Goal: Task Accomplishment & Management: Complete application form

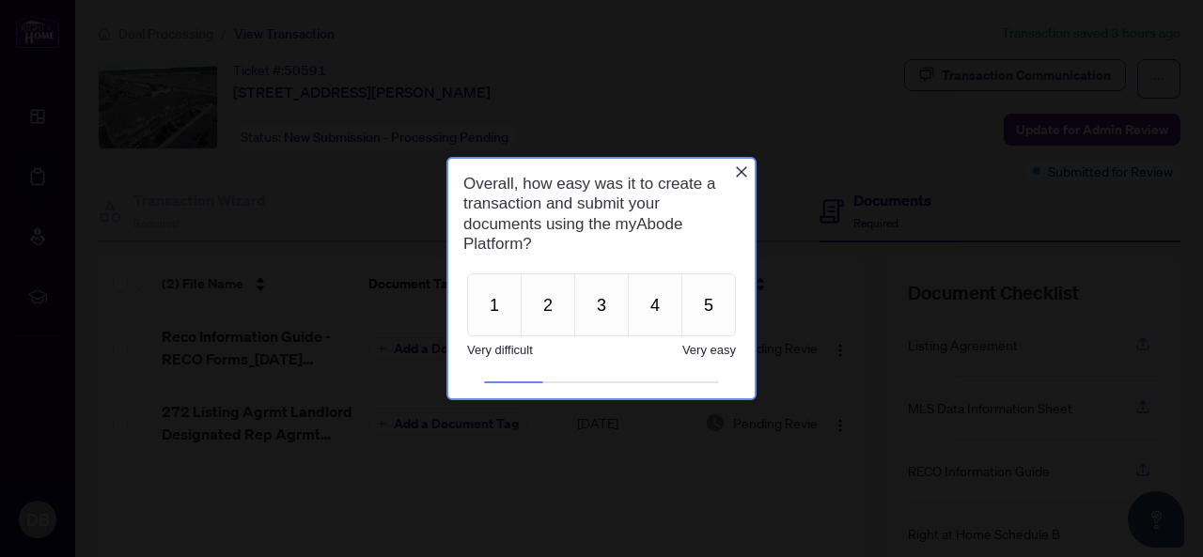
click at [747, 172] on icon "Close button" at bounding box center [741, 172] width 15 height 15
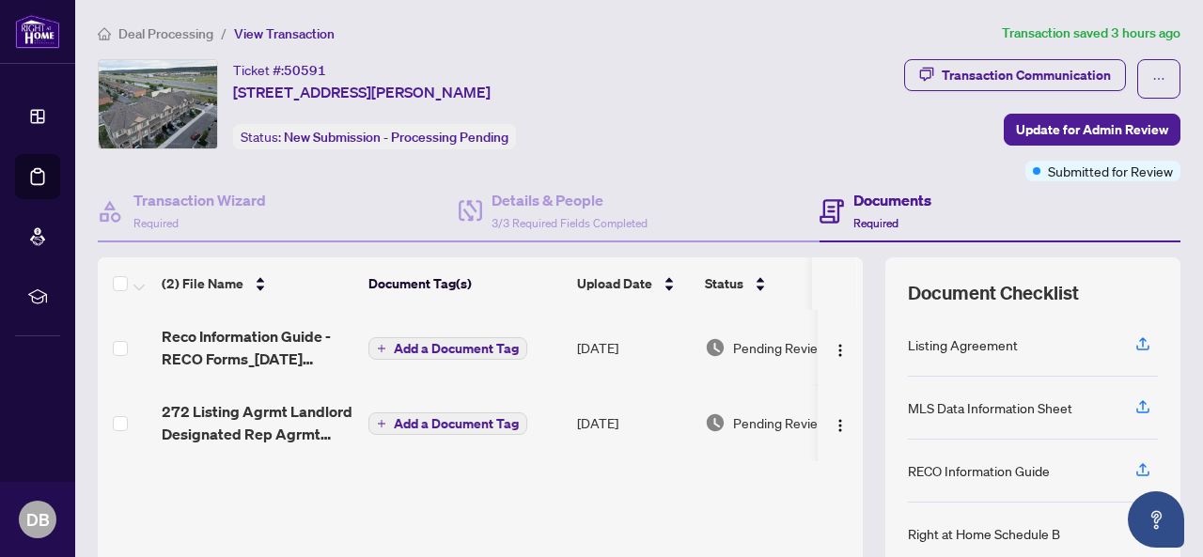
click at [196, 31] on span "Deal Processing" at bounding box center [165, 33] width 95 height 17
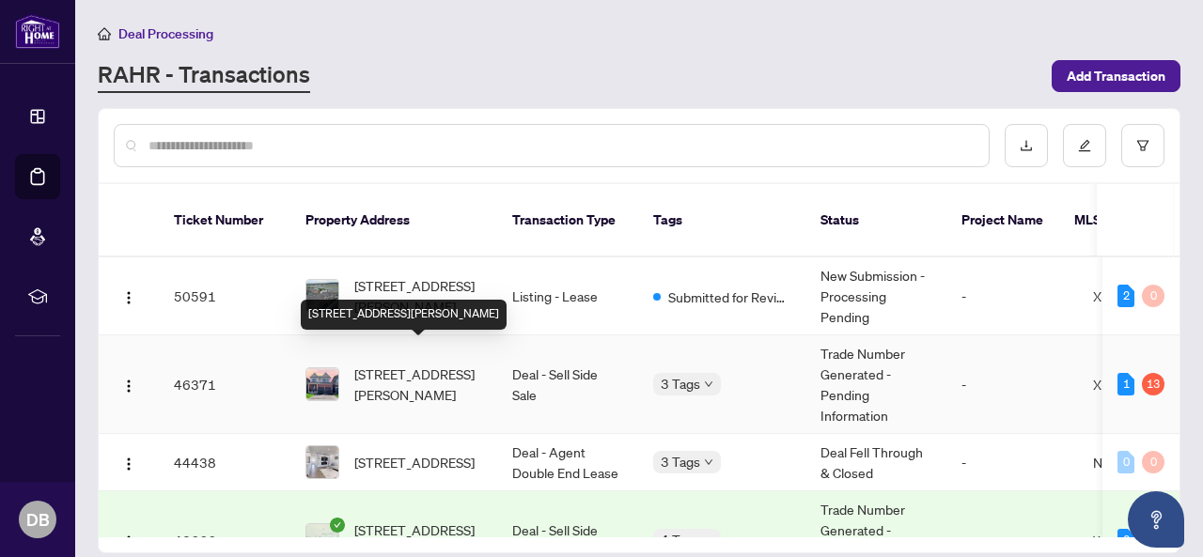
click at [404, 364] on span "[STREET_ADDRESS][PERSON_NAME]" at bounding box center [418, 384] width 128 height 41
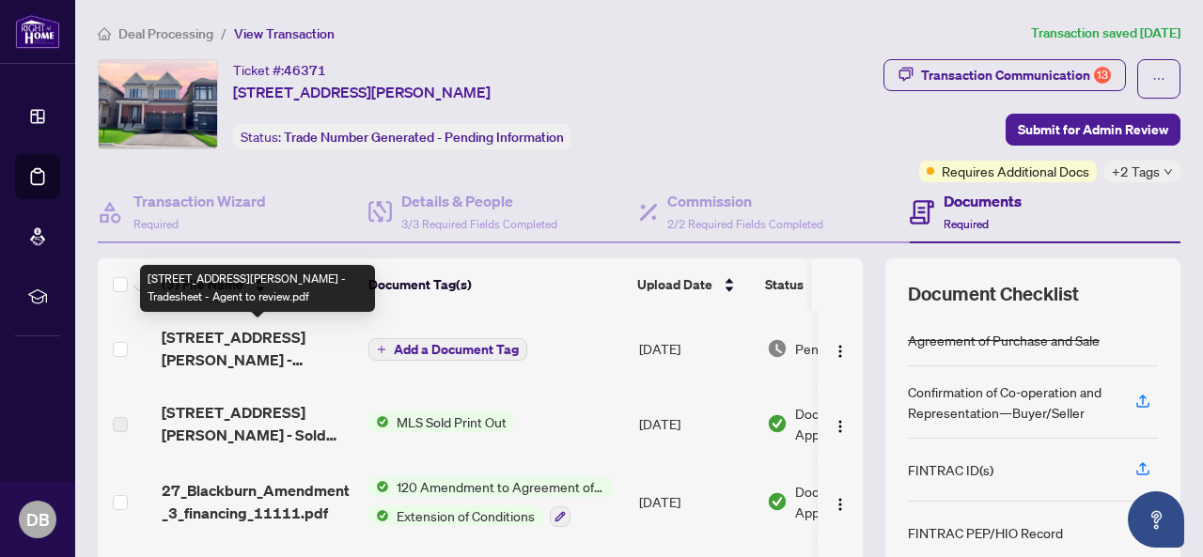
click at [263, 349] on span "[STREET_ADDRESS][PERSON_NAME] - Tradesheet - Agent to review.pdf" at bounding box center [258, 348] width 192 height 45
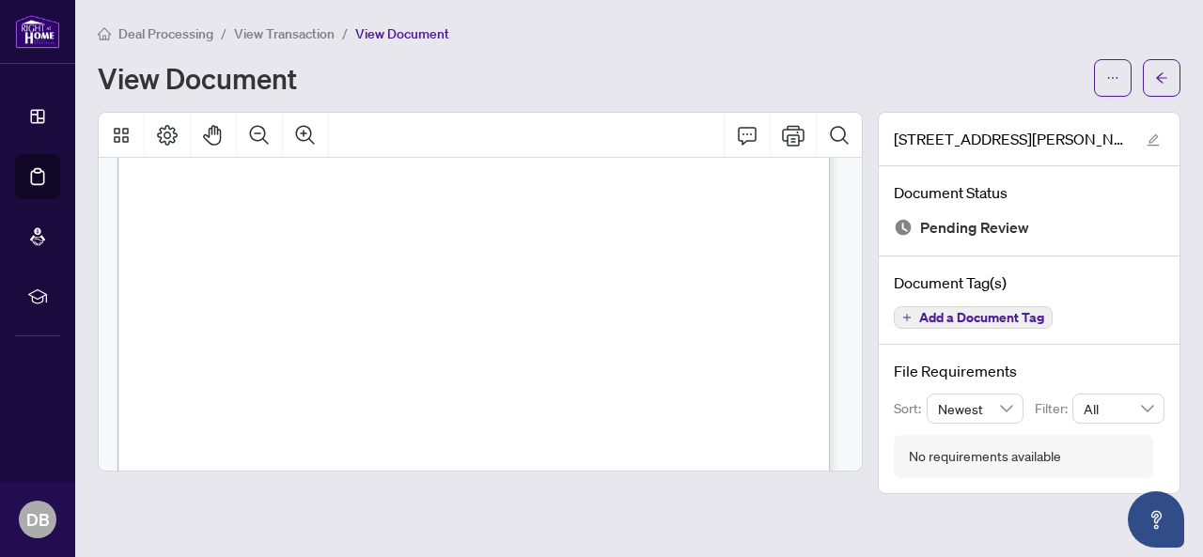
scroll to position [470, 0]
click at [1126, 83] on button "button" at bounding box center [1113, 78] width 38 height 38
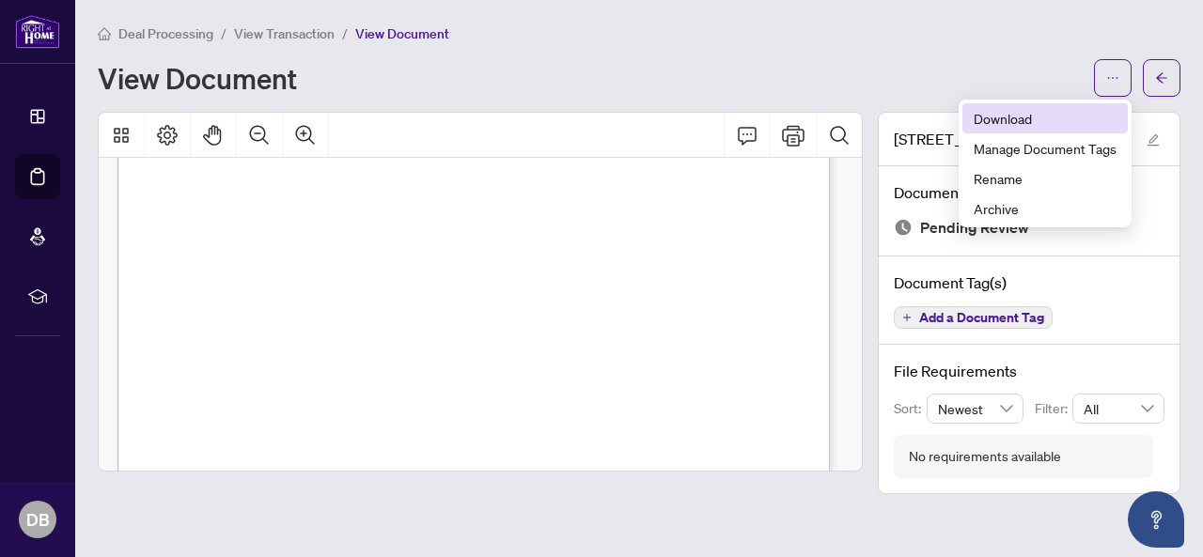
click at [1031, 119] on span "Download" at bounding box center [1045, 118] width 143 height 21
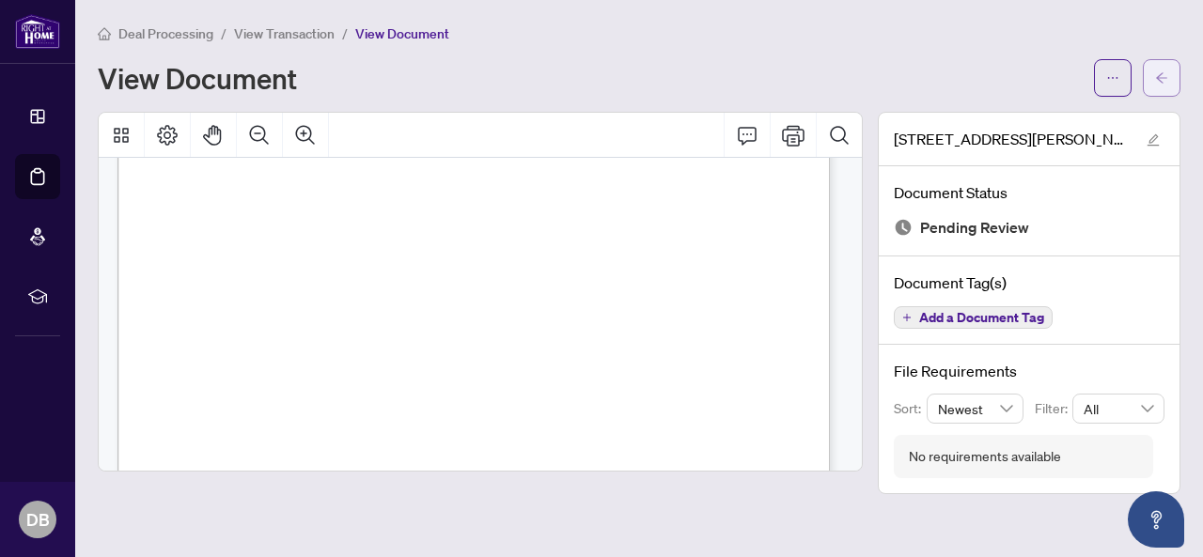
click at [1156, 78] on icon "arrow-left" at bounding box center [1161, 77] width 13 height 13
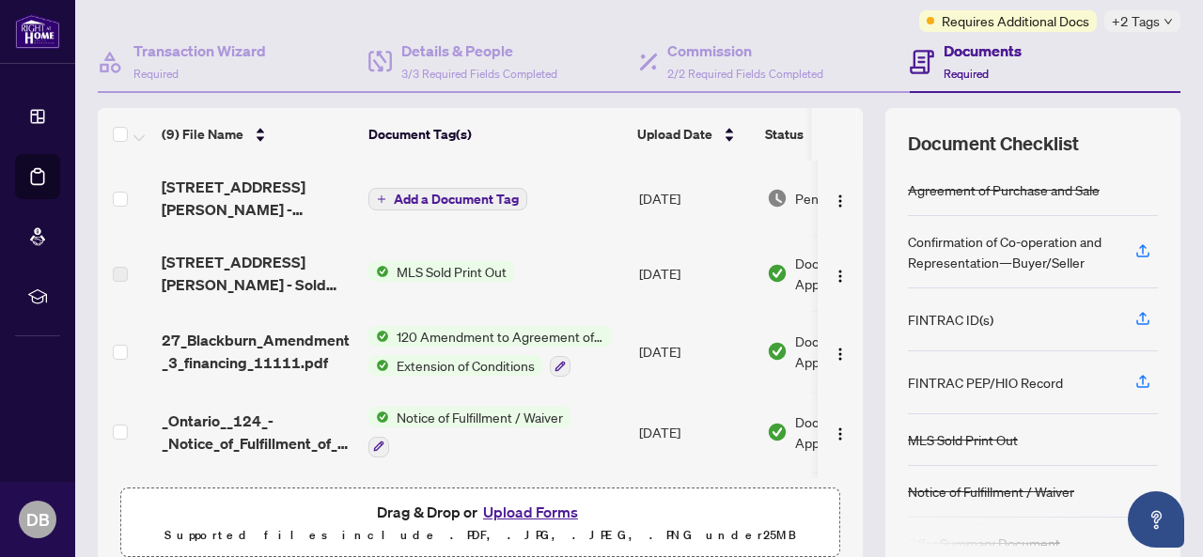
scroll to position [227, 0]
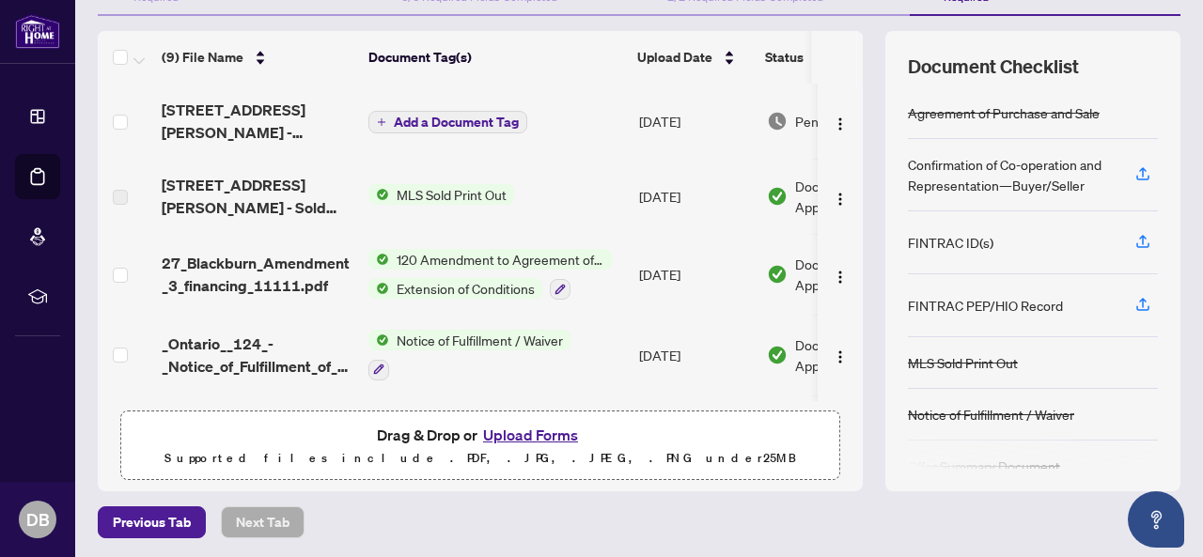
click at [516, 438] on button "Upload Forms" at bounding box center [531, 435] width 106 height 24
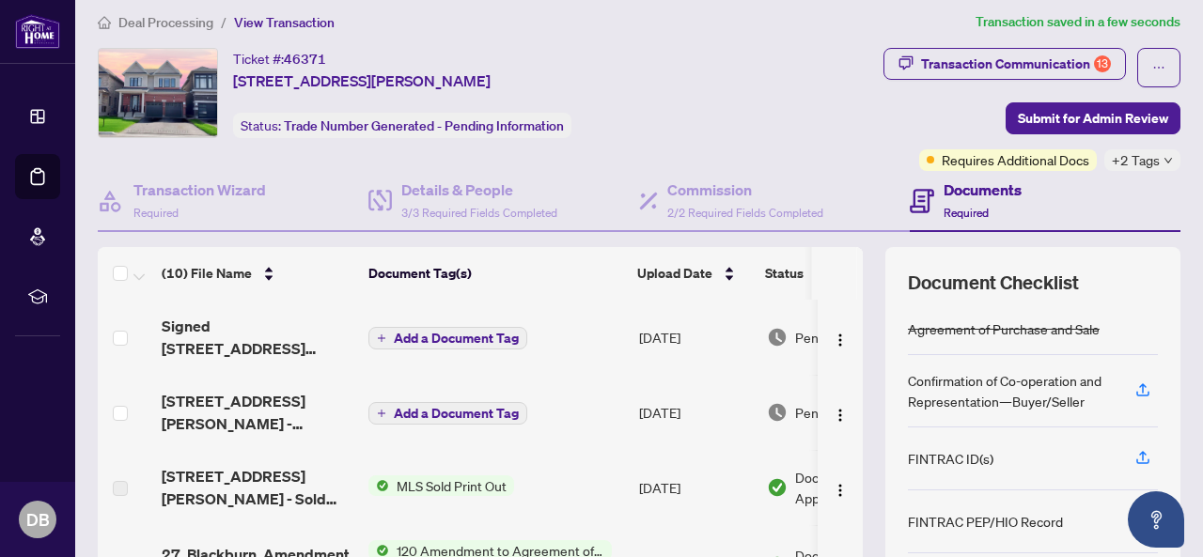
scroll to position [0, 0]
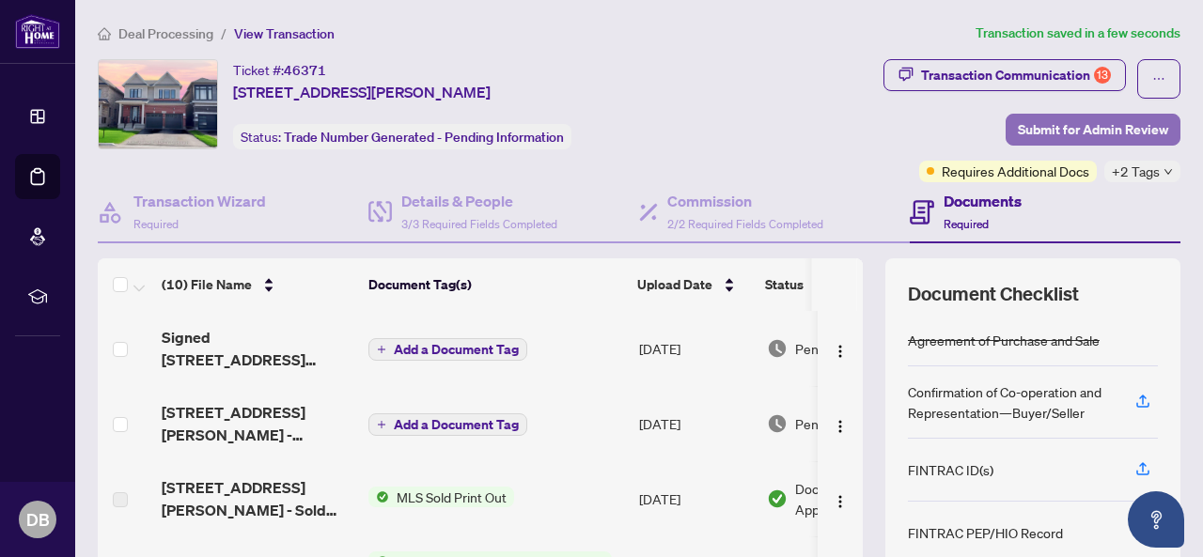
click at [1083, 137] on span "Submit for Admin Review" at bounding box center [1093, 130] width 150 height 30
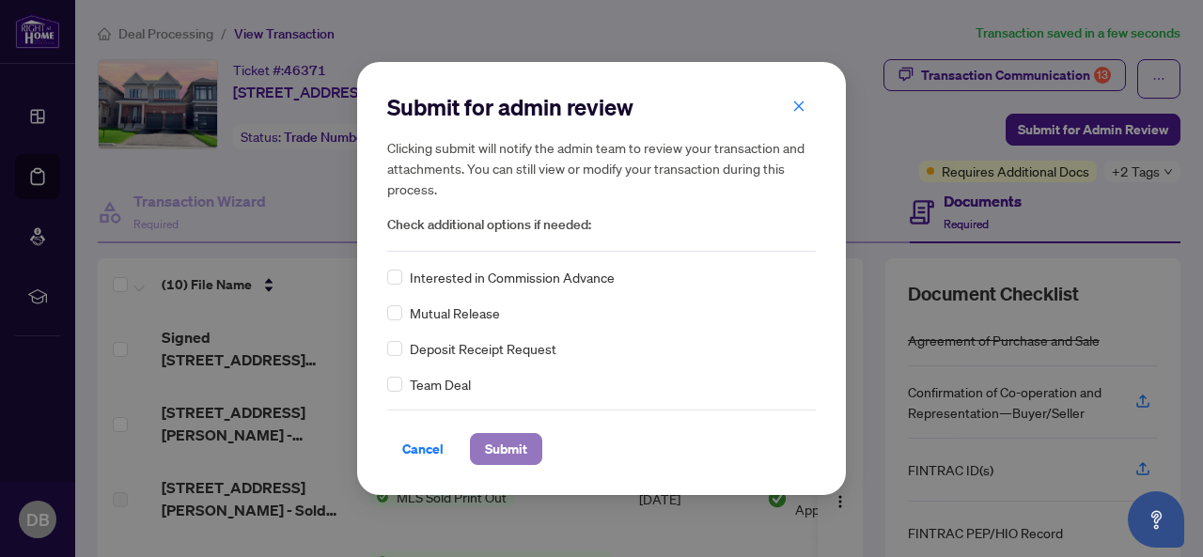
click at [494, 452] on span "Submit" at bounding box center [506, 449] width 42 height 30
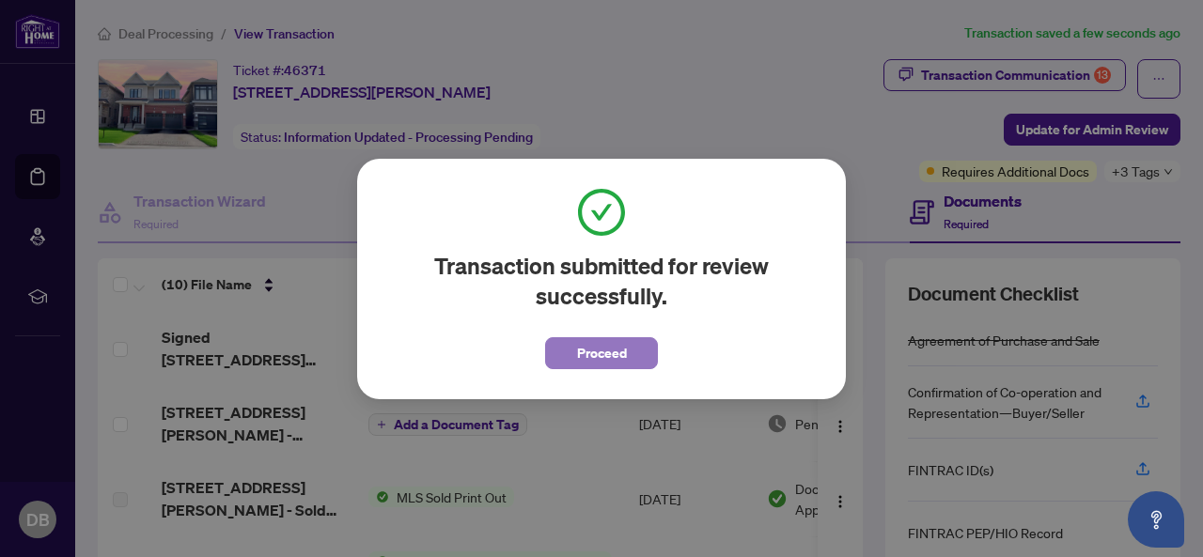
click at [630, 340] on button "Proceed" at bounding box center [601, 353] width 113 height 32
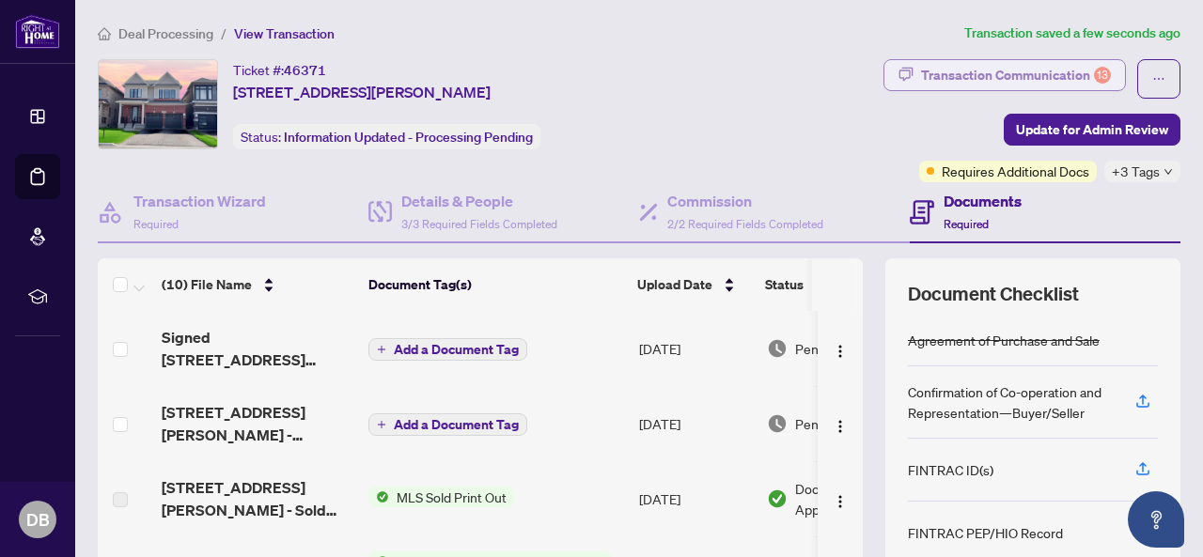
click at [1025, 77] on div "Transaction Communication 13" at bounding box center [1016, 75] width 190 height 30
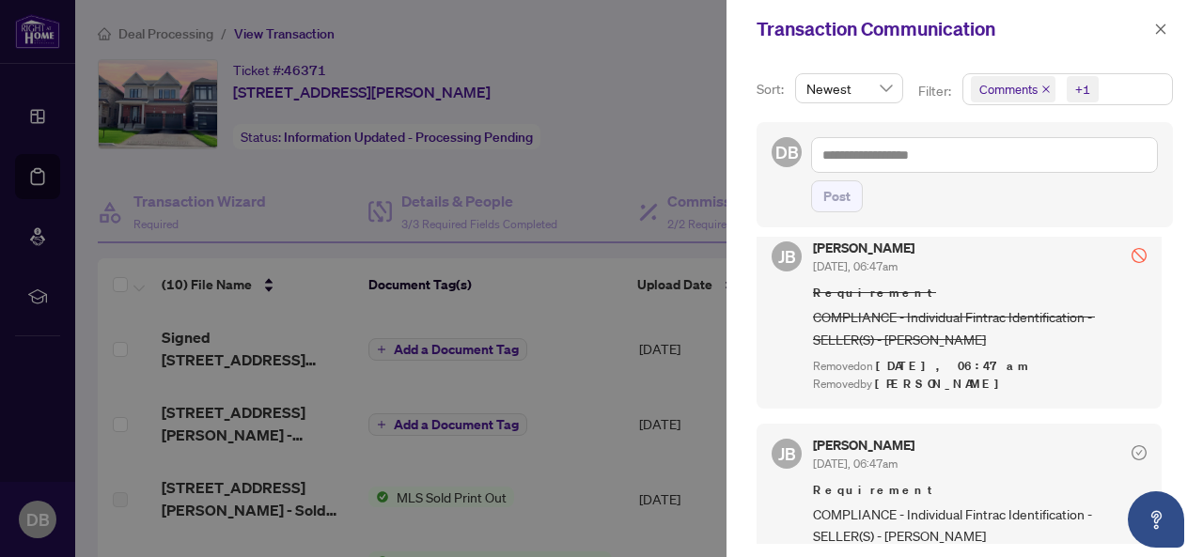
scroll to position [658, 0]
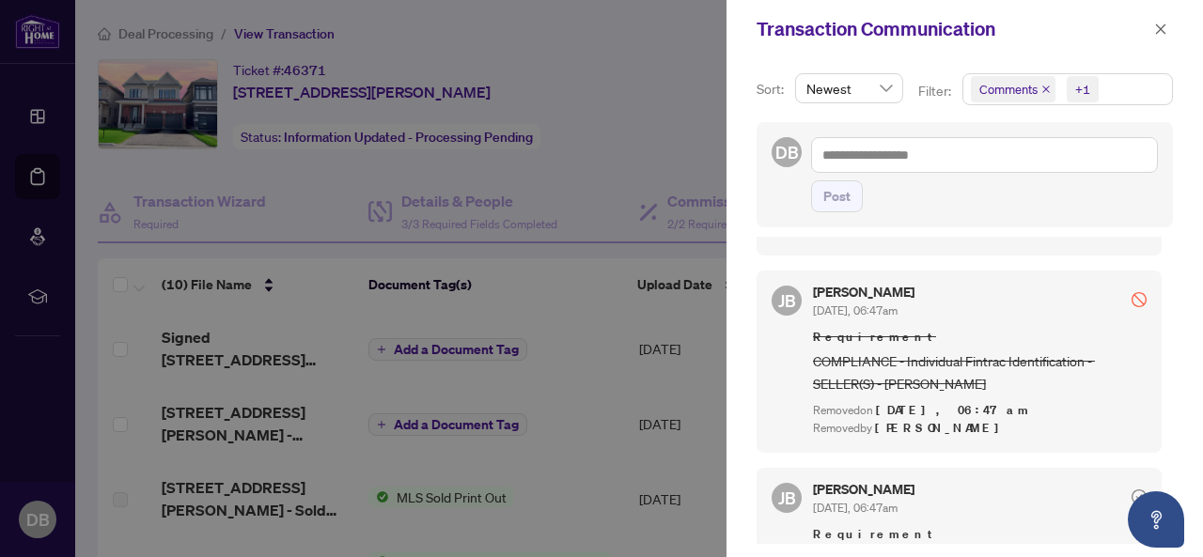
click at [690, 97] on div at bounding box center [601, 278] width 1203 height 557
click at [1158, 29] on icon "close" at bounding box center [1160, 29] width 13 height 13
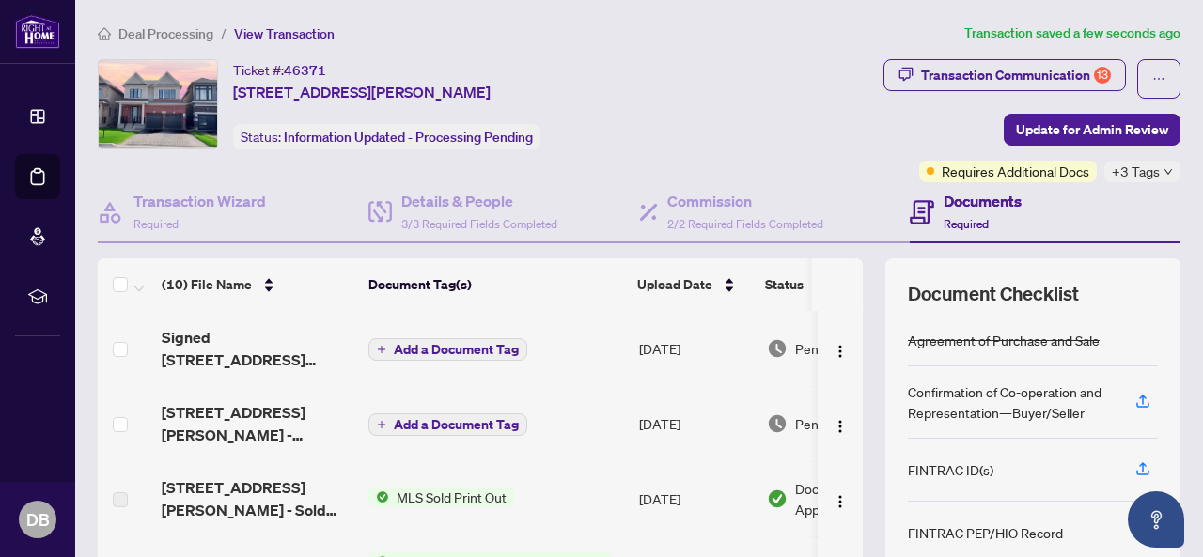
drag, startPoint x: 708, startPoint y: 133, endPoint x: 694, endPoint y: 109, distance: 27.4
click at [707, 133] on div "Ticket #: 46371 [STREET_ADDRESS][PERSON_NAME] Status: Information Updated - Pro…" at bounding box center [403, 104] width 611 height 90
